Goal: Find specific page/section: Find specific page/section

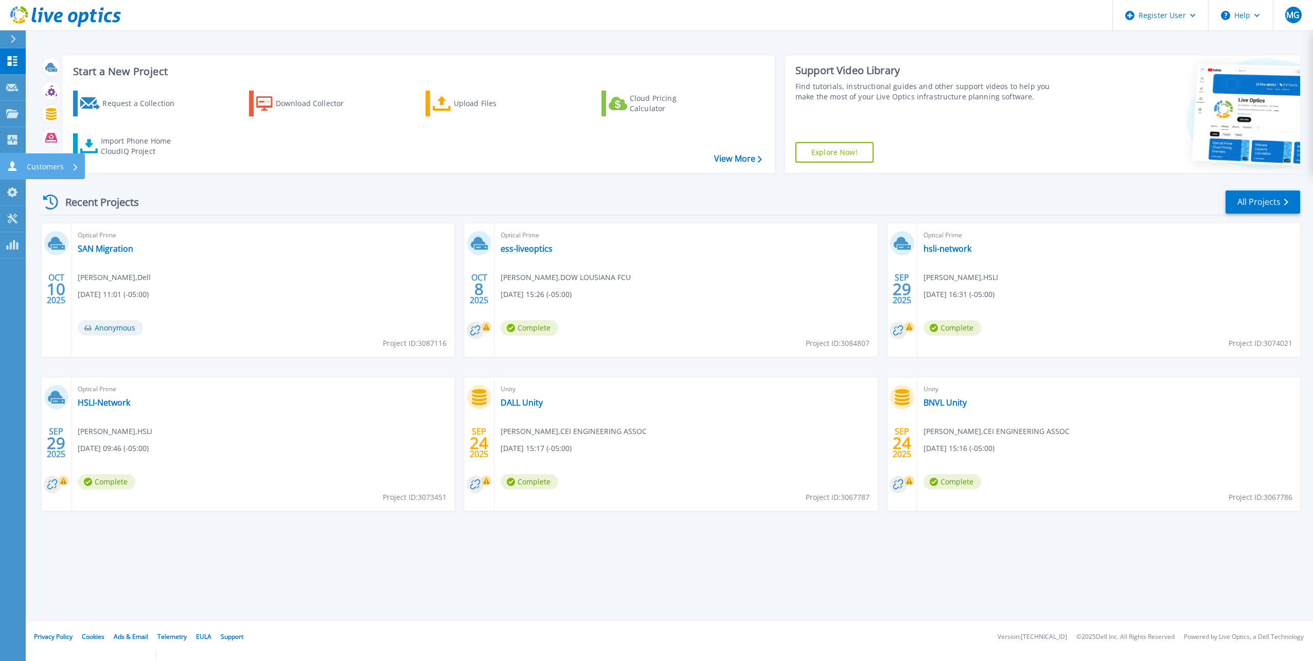
click at [14, 172] on link "Customers Customers" at bounding box center [13, 166] width 26 height 26
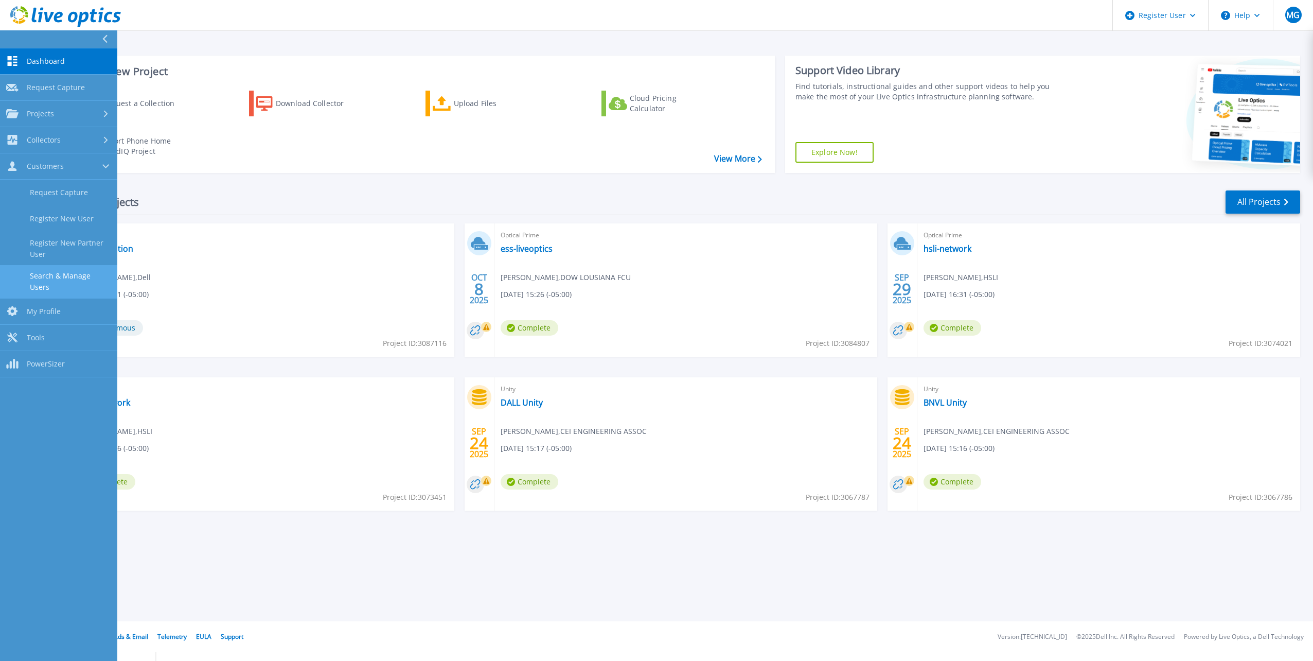
click at [57, 284] on link "Search & Manage Users" at bounding box center [58, 281] width 117 height 33
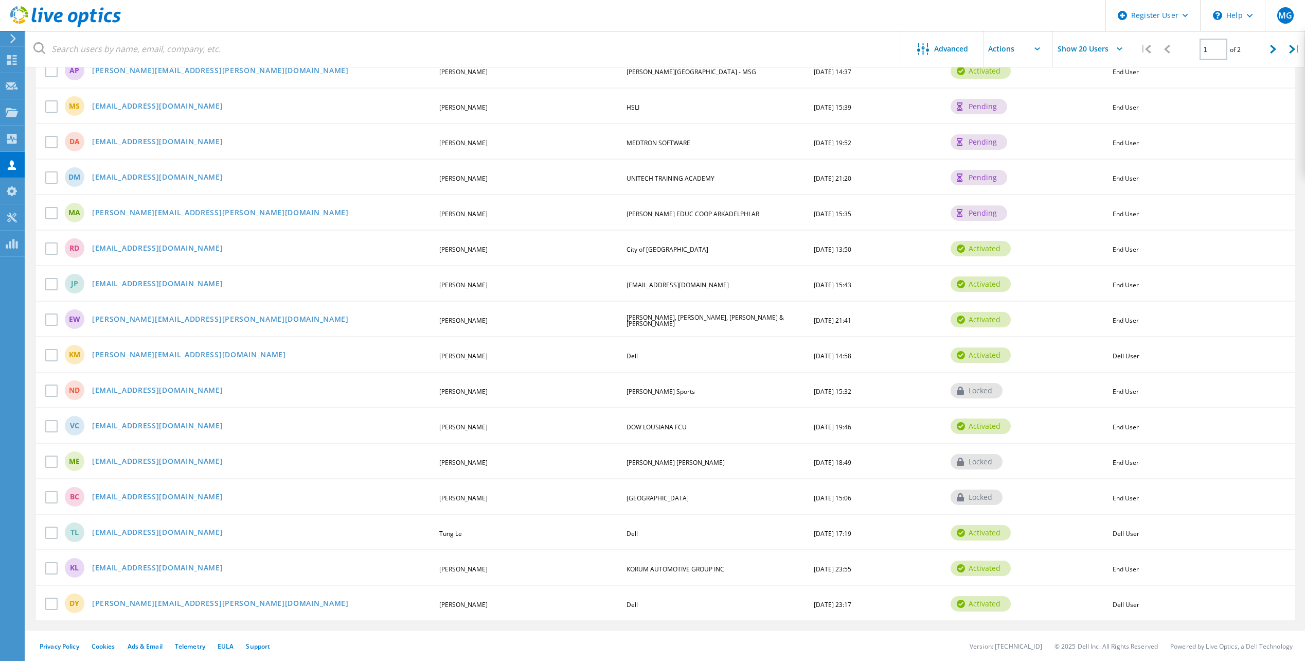
scroll to position [295, 0]
click at [997, 498] on div "locked" at bounding box center [977, 496] width 52 height 15
click at [1122, 499] on span "End User" at bounding box center [1126, 497] width 26 height 9
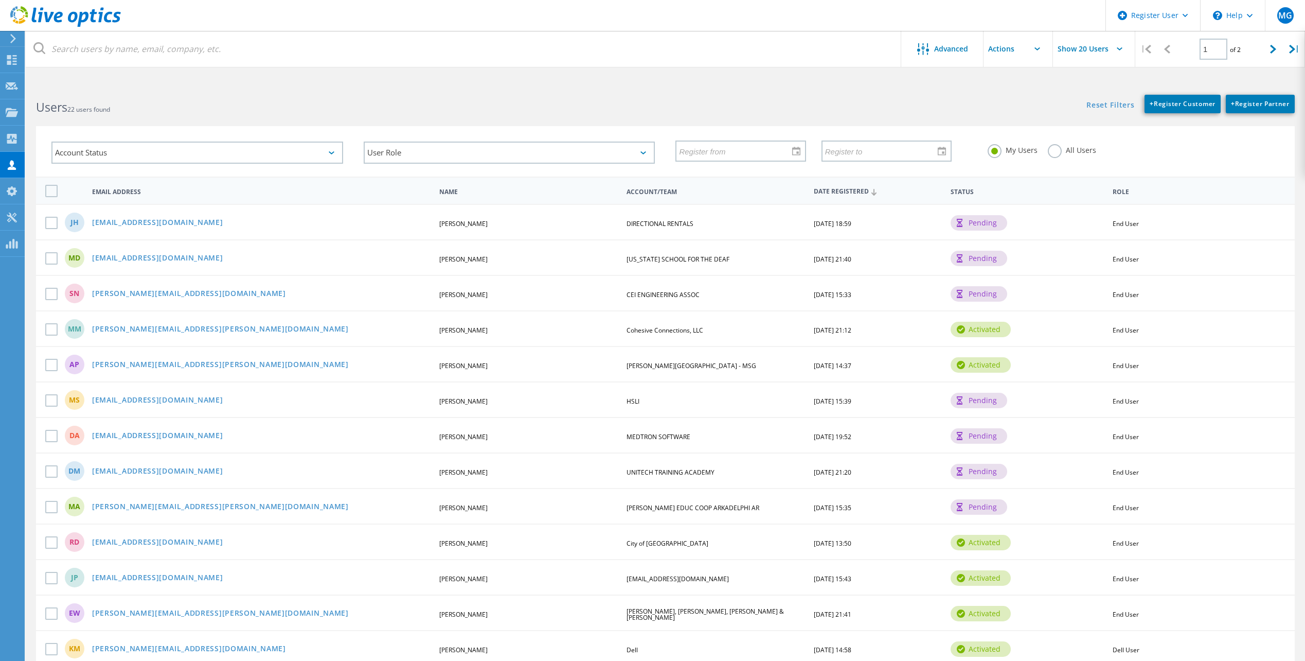
scroll to position [0, 0]
click at [10, 108] on icon at bounding box center [12, 113] width 12 height 10
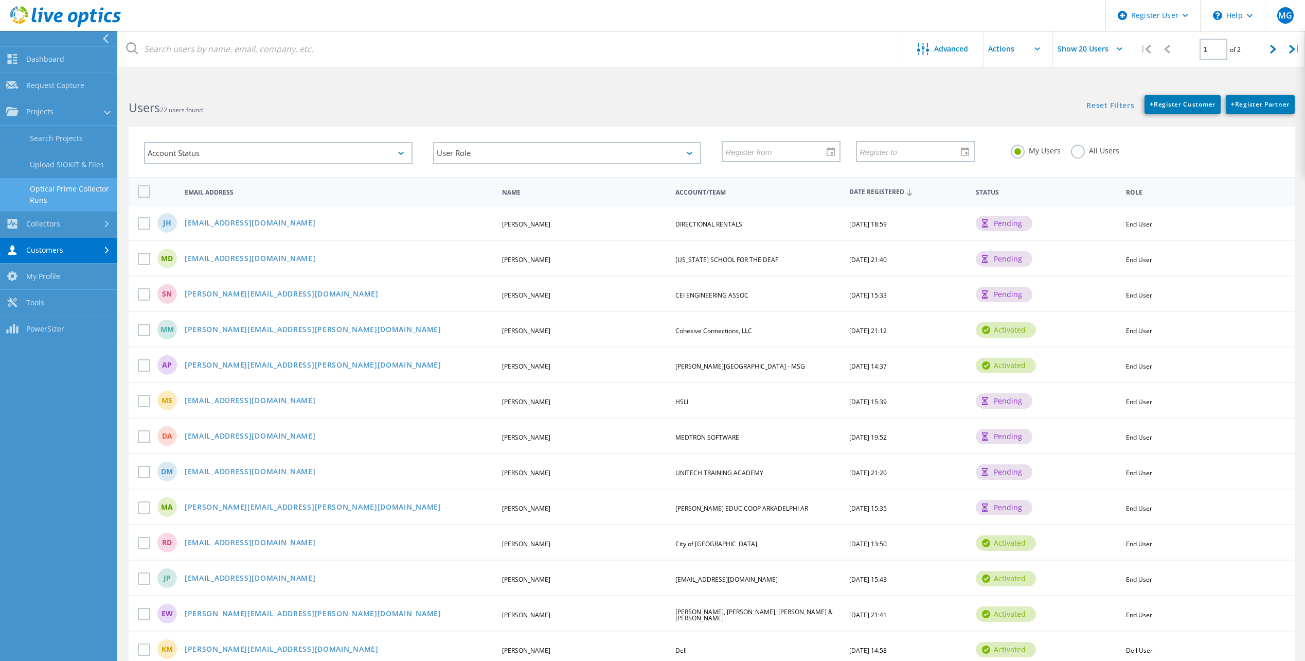
click at [65, 185] on link "Optical Prime Collector Runs" at bounding box center [58, 194] width 117 height 33
click at [62, 189] on link "Optical Prime Collector Runs" at bounding box center [58, 194] width 117 height 33
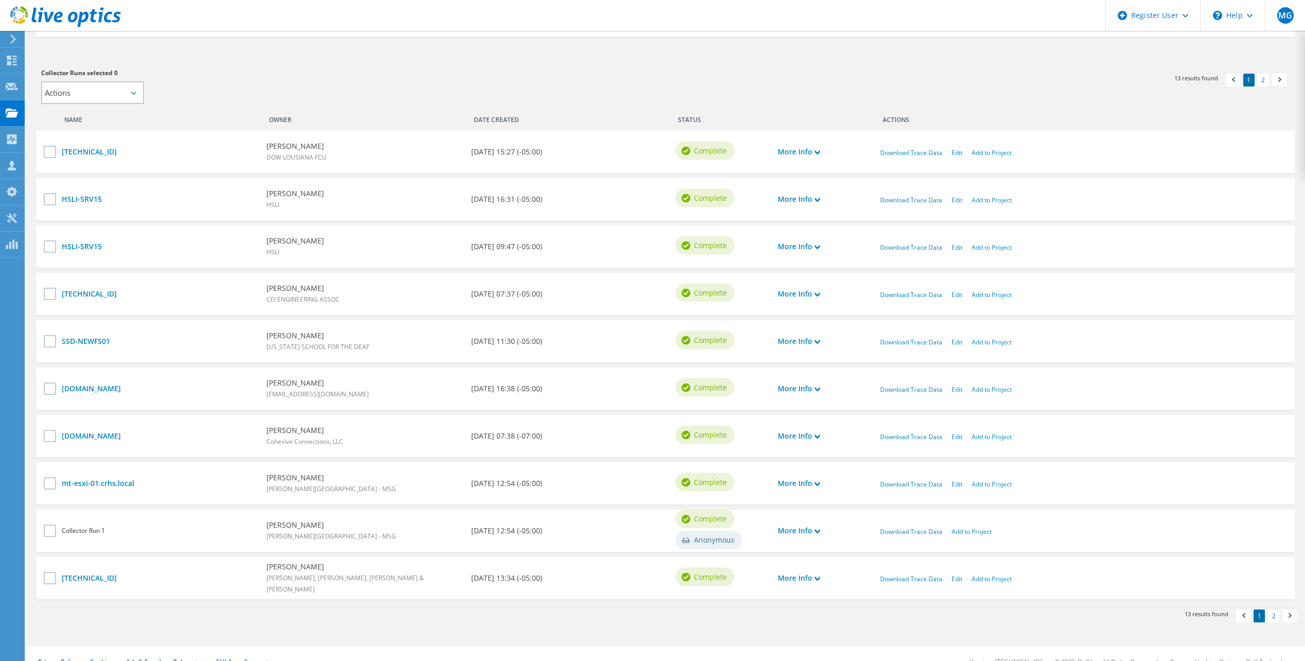
scroll to position [303, 0]
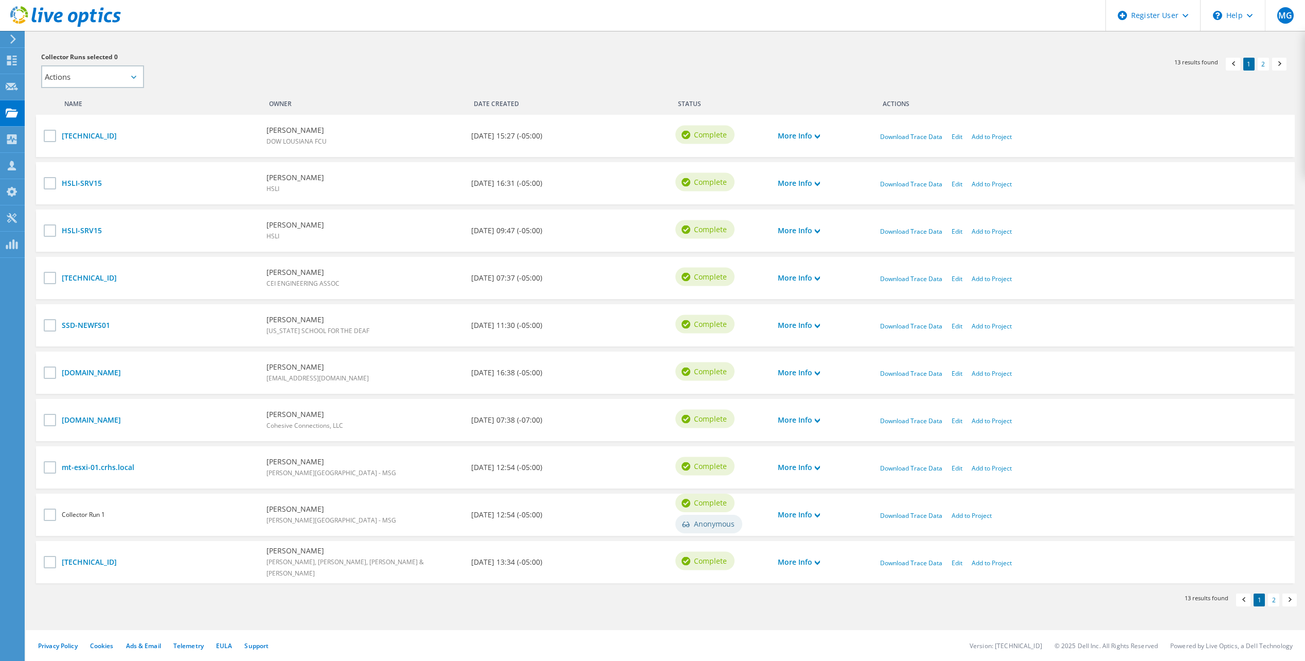
click at [1268, 599] on link "2" at bounding box center [1273, 599] width 11 height 13
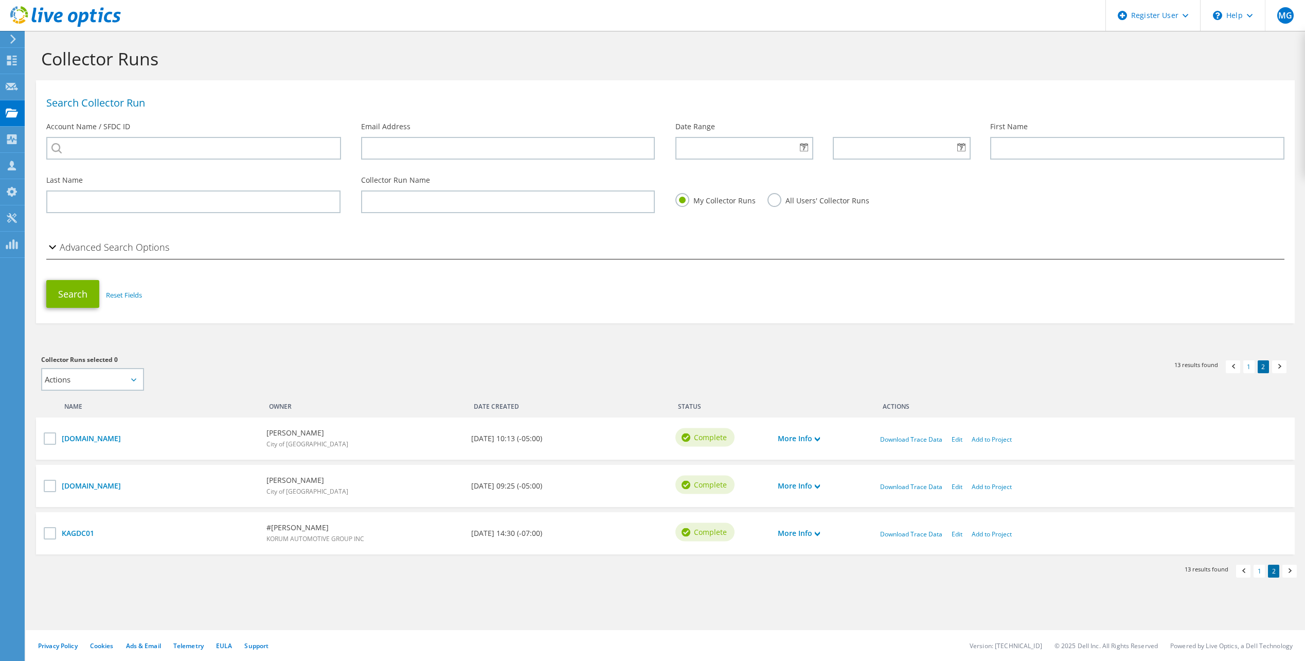
click at [1258, 581] on section "Collector Runs Search Collector Run Account Name / SFDC ID Email Address Date R…" at bounding box center [666, 331] width 1280 height 601
click at [1258, 571] on link "1" at bounding box center [1259, 570] width 11 height 13
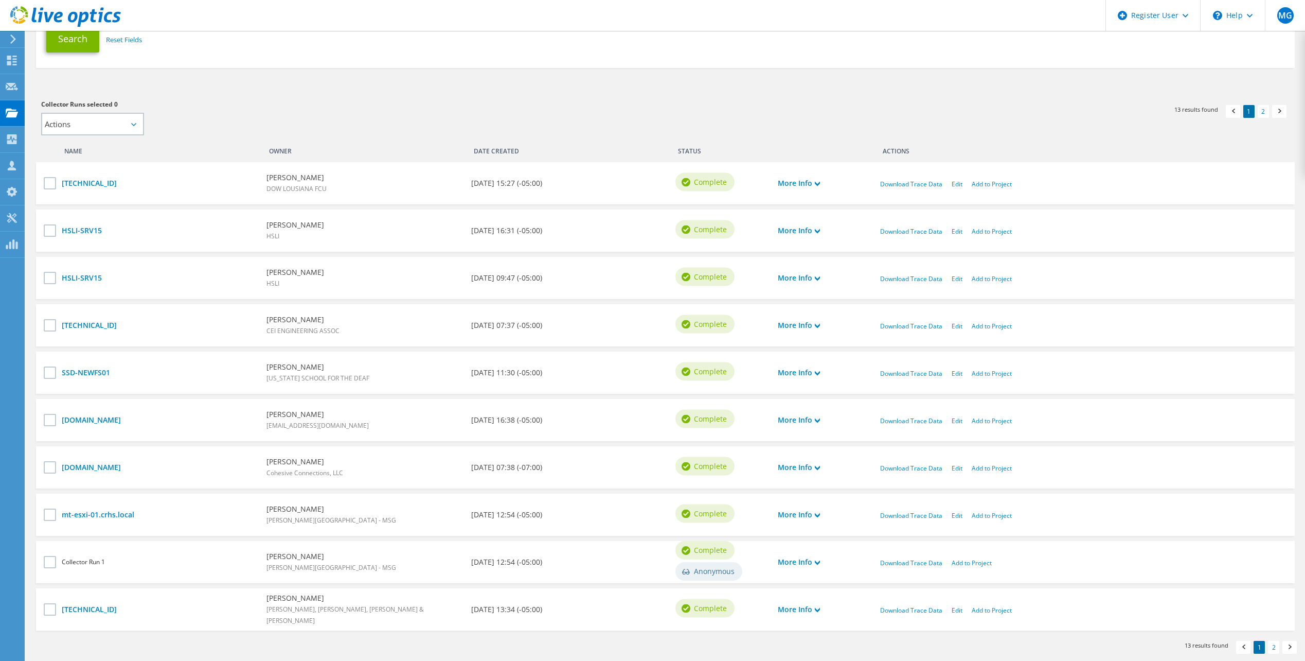
scroll to position [257, 0]
